Goal: Transaction & Acquisition: Purchase product/service

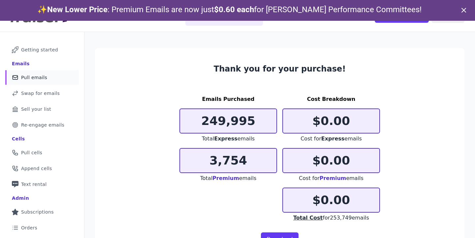
click at [44, 79] on span "Pull emails" at bounding box center [34, 77] width 26 height 7
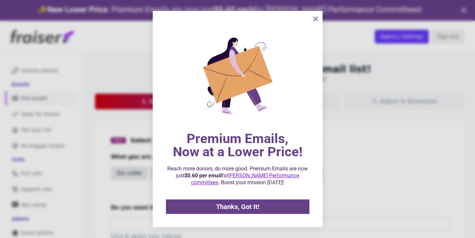
click at [257, 206] on span "Thanks, Got It!" at bounding box center [237, 207] width 43 height 7
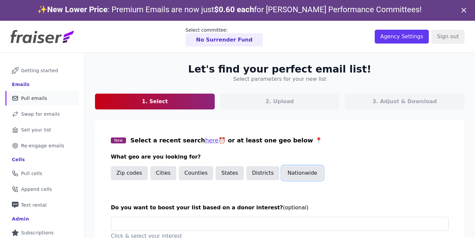
click at [319, 175] on button "Nationwide" at bounding box center [302, 173] width 41 height 14
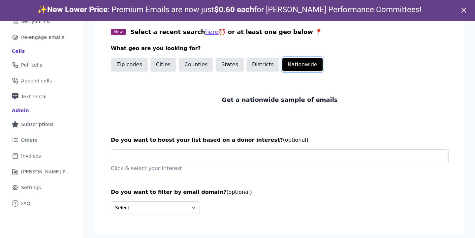
scroll to position [21, 0]
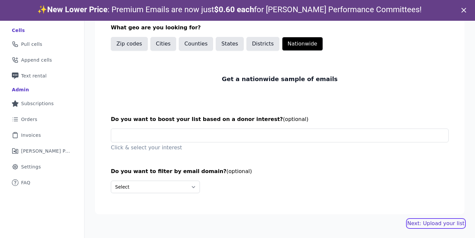
click at [418, 225] on link "Next: Upload your list" at bounding box center [435, 224] width 57 height 8
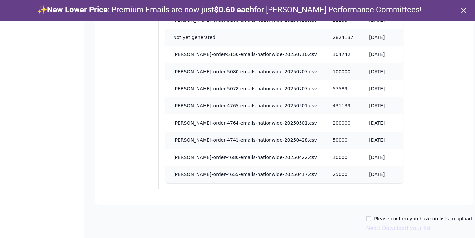
scroll to position [486, 0]
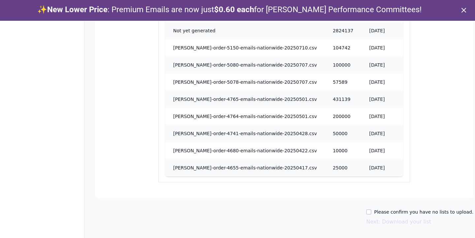
click at [389, 214] on label "Please confirm you have no lists to upload." at bounding box center [423, 212] width 99 height 7
click at [371, 214] on input "Please confirm you have no lists to upload." at bounding box center [368, 211] width 5 height 5
checkbox input "true"
click at [388, 225] on button "Next: Download your list" at bounding box center [398, 222] width 65 height 8
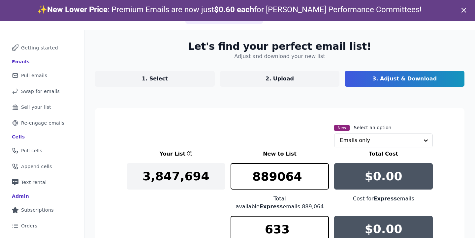
scroll to position [57, 0]
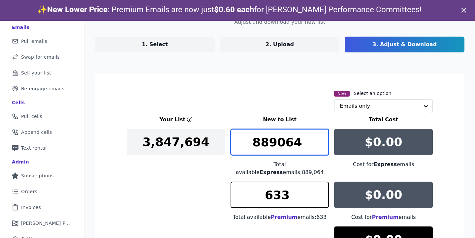
click at [296, 144] on input "889064" at bounding box center [280, 142] width 99 height 26
type input "250000"
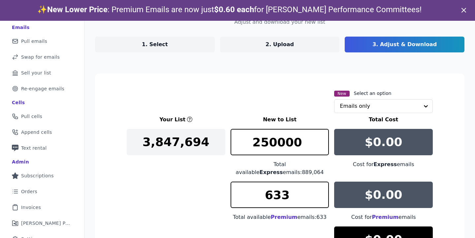
click at [297, 170] on div "Total available Express emails: 889,064" at bounding box center [280, 169] width 99 height 16
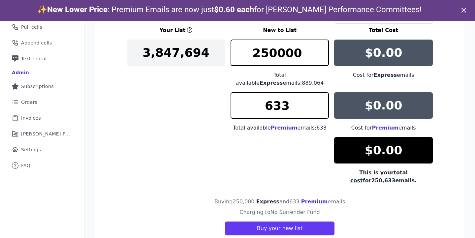
scroll to position [149, 0]
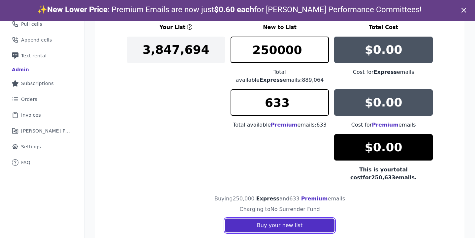
click at [307, 227] on button "Buy your new list" at bounding box center [280, 226] width 110 height 14
